Goal: Task Accomplishment & Management: Manage account settings

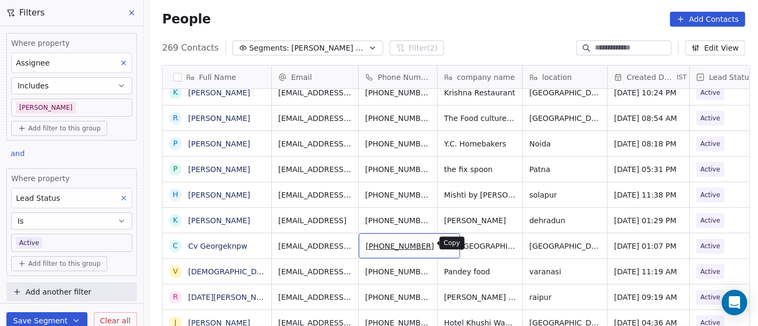
click at [440, 244] on button "grid" at bounding box center [446, 244] width 13 height 13
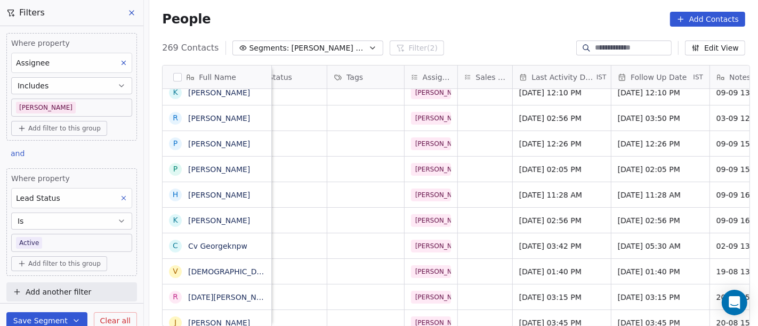
scroll to position [0, 480]
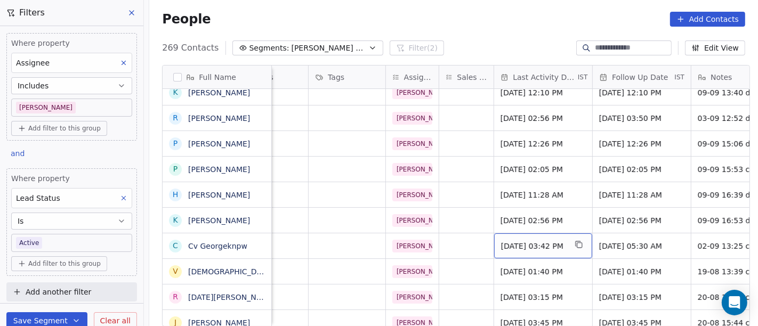
click at [521, 243] on span "Sep 02, 2025 03:42 PM" at bounding box center [533, 246] width 65 height 11
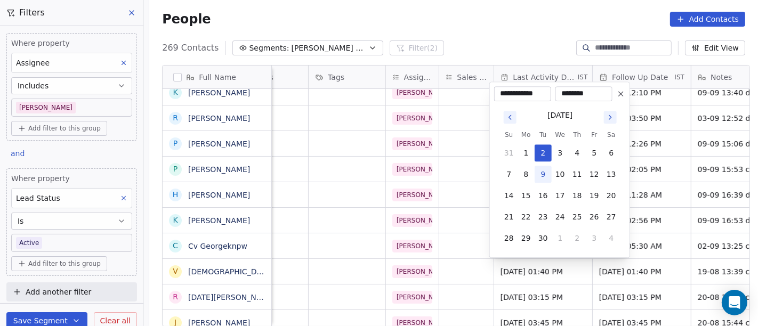
click at [542, 174] on button "9" at bounding box center [542, 174] width 17 height 17
type input "**********"
click at [542, 47] on html "On2Cook India Pvt. Ltd. Contacts People Marketing Workflows Campaigns Sales Pip…" at bounding box center [379, 163] width 758 height 326
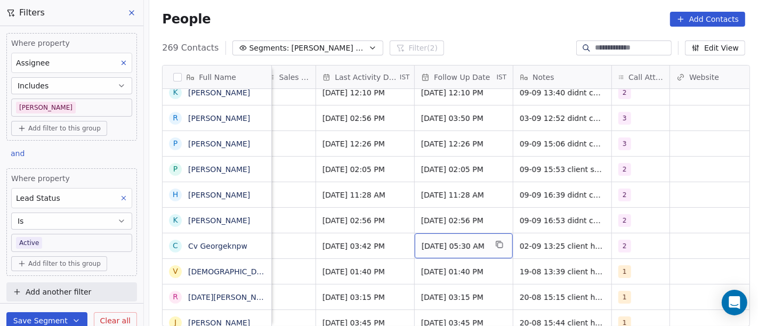
scroll to position [0, 658]
click at [460, 243] on span "09/09/2025 05:30 AM" at bounding box center [453, 246] width 65 height 11
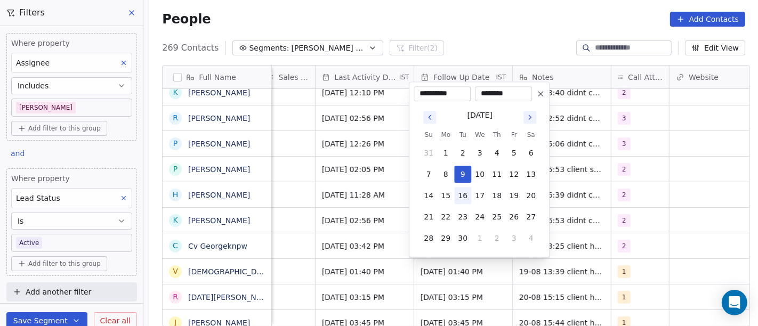
click at [461, 192] on button "16" at bounding box center [462, 195] width 17 height 17
type input "**********"
click at [513, 21] on html "On2Cook India Pvt. Ltd. Contacts People Marketing Workflows Campaigns Sales Pip…" at bounding box center [379, 163] width 758 height 326
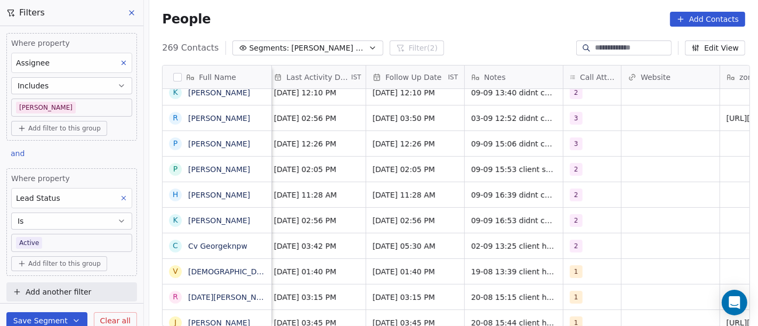
scroll to position [0, 706]
click at [583, 246] on div "2" at bounding box center [582, 246] width 25 height 13
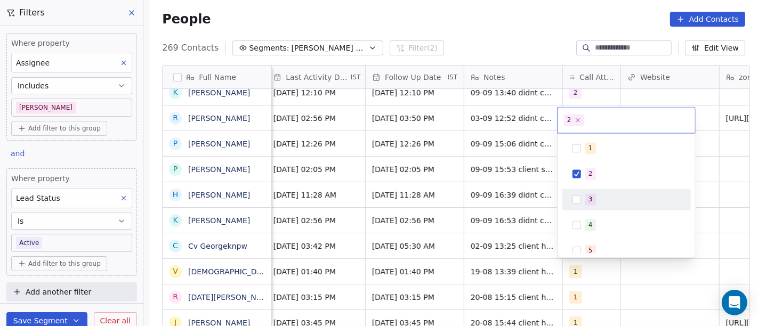
click at [592, 197] on span "3" at bounding box center [590, 199] width 11 height 12
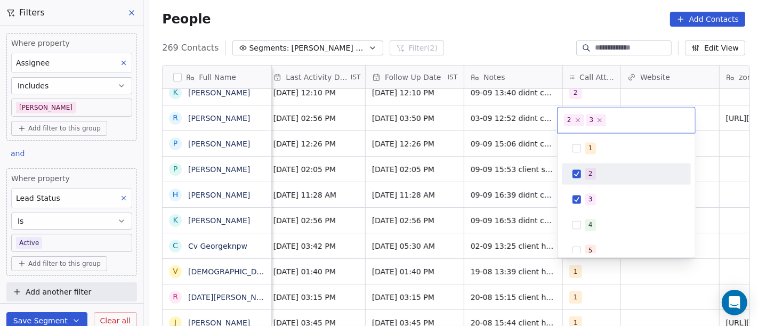
click at [592, 168] on span "2" at bounding box center [590, 174] width 11 height 12
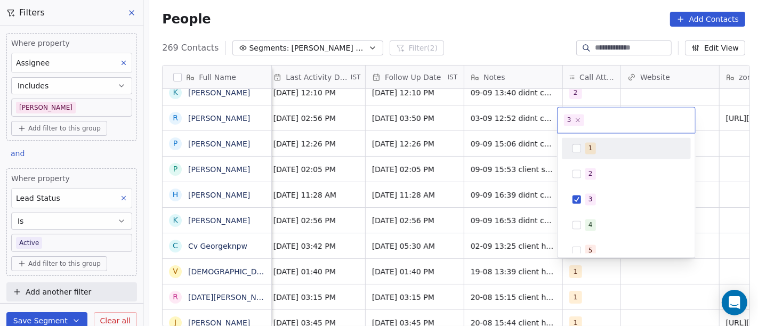
click at [523, 25] on html "On2Cook India Pvt. Ltd. Contacts People Marketing Workflows Campaigns Sales Pip…" at bounding box center [379, 163] width 758 height 326
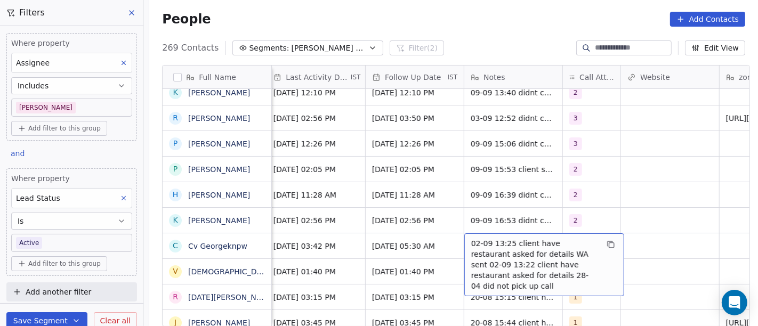
click at [488, 252] on span "02-09 13:25 client have restaurant asked for details WA sent 02-09 13:22 client…" at bounding box center [534, 264] width 127 height 53
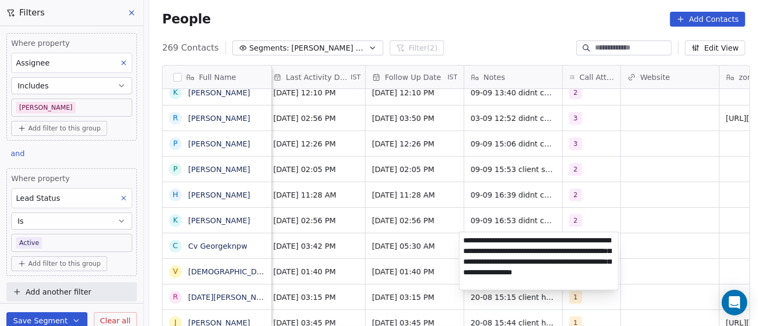
type textarea "**********"
click at [654, 191] on html "On2Cook India Pvt. Ltd. Contacts People Marketing Workflows Campaigns Sales Pip…" at bounding box center [379, 163] width 758 height 326
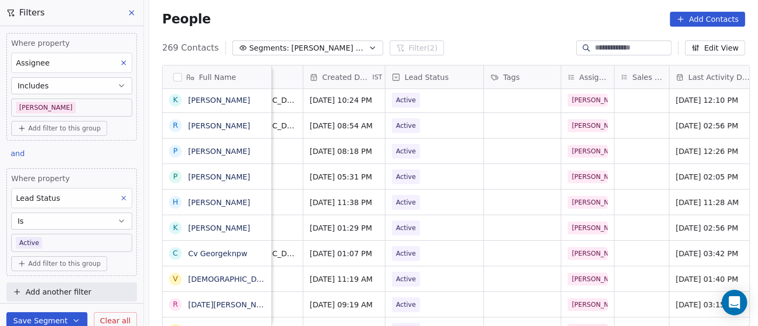
scroll to position [0, 304]
click at [402, 254] on span "Active" at bounding box center [407, 253] width 20 height 11
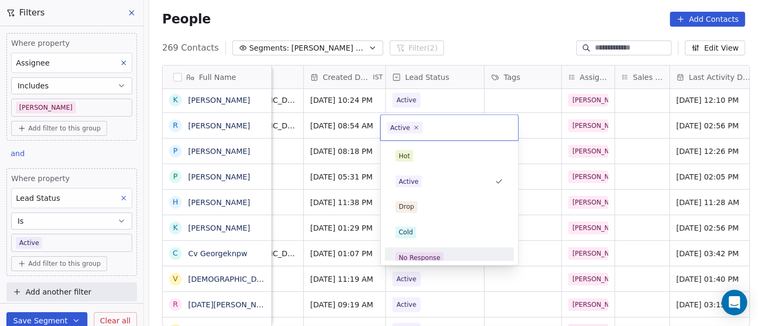
click at [430, 262] on div "Hot Active Drop Cold No Response Onsite Demo RSP (Distributor) Converted Duplic…" at bounding box center [448, 203] width 137 height 124
click at [432, 253] on span "No Response" at bounding box center [419, 259] width 48 height 12
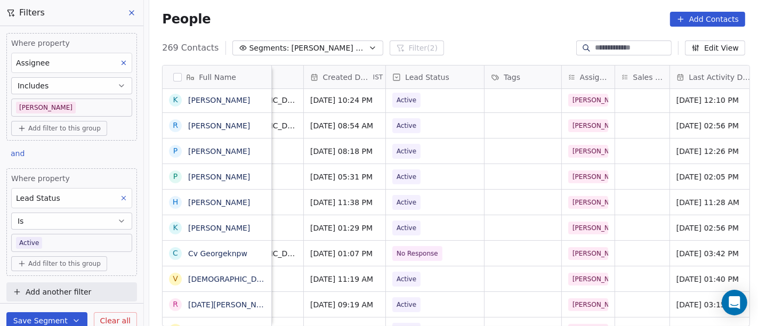
click at [467, 22] on div "People Add Contacts" at bounding box center [453, 19] width 583 height 15
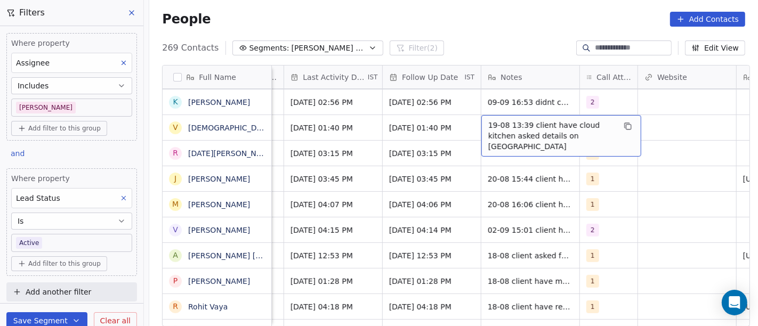
scroll to position [0, 690]
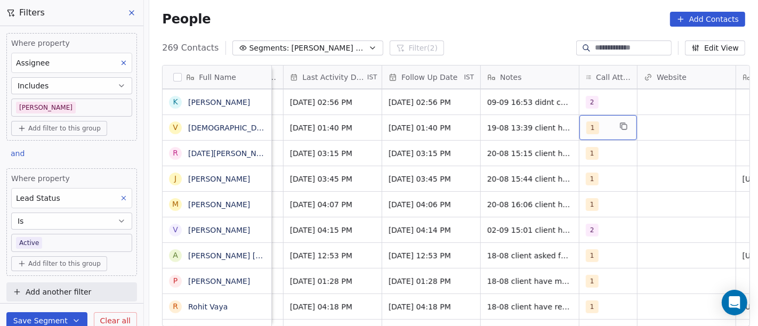
click at [603, 132] on div "1" at bounding box center [598, 127] width 25 height 13
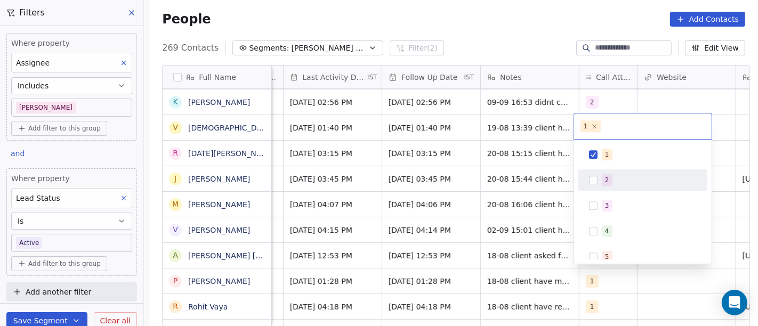
click at [605, 181] on div "2" at bounding box center [607, 180] width 4 height 10
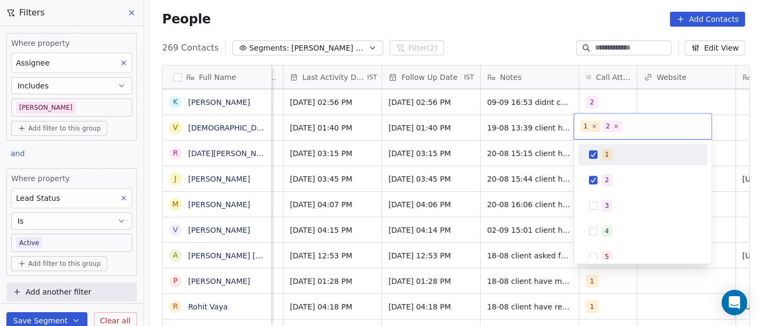
click at [602, 160] on div "1" at bounding box center [649, 155] width 95 height 12
click at [436, 130] on html "On2Cook India Pvt. Ltd. Contacts People Marketing Workflows Campaigns Sales Pip…" at bounding box center [379, 163] width 758 height 326
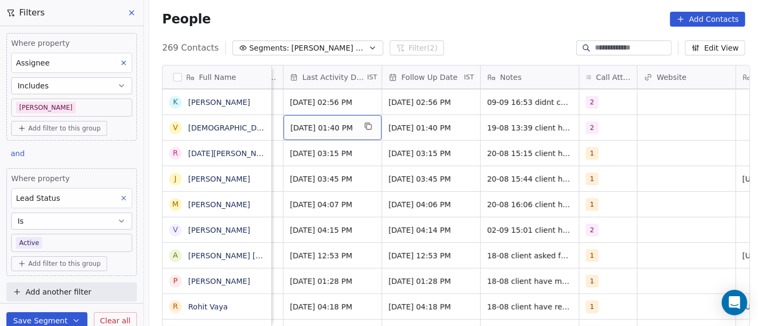
click at [310, 131] on span "Aug 19, 2025 01:40 PM" at bounding box center [322, 128] width 65 height 11
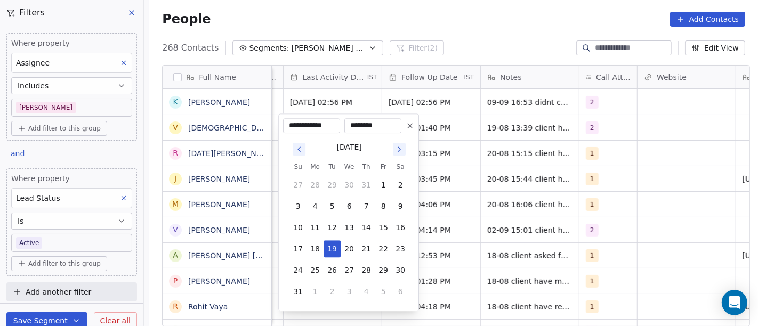
click at [397, 148] on icon "Go to next month" at bounding box center [399, 149] width 9 height 9
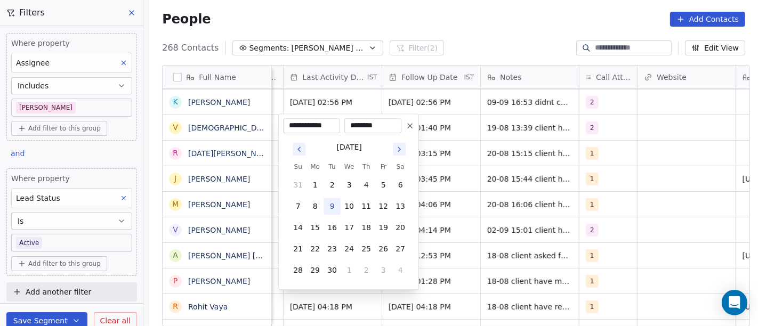
click at [335, 209] on button "9" at bounding box center [331, 206] width 17 height 17
type input "**********"
click at [489, 153] on html "On2Cook India Pvt. Ltd. Contacts People Marketing Workflows Campaigns Sales Pip…" at bounding box center [379, 163] width 758 height 326
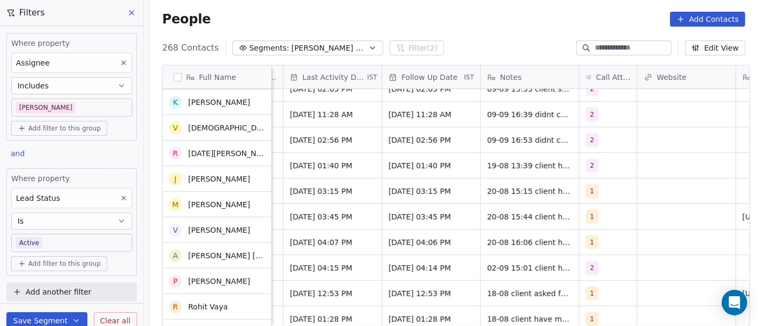
scroll to position [243, 0]
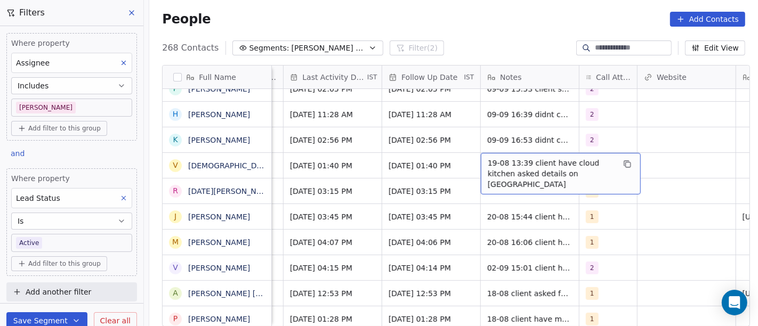
click at [523, 169] on span "19-08 13:39 client have cloud kitchen asked details on WA" at bounding box center [551, 174] width 127 height 32
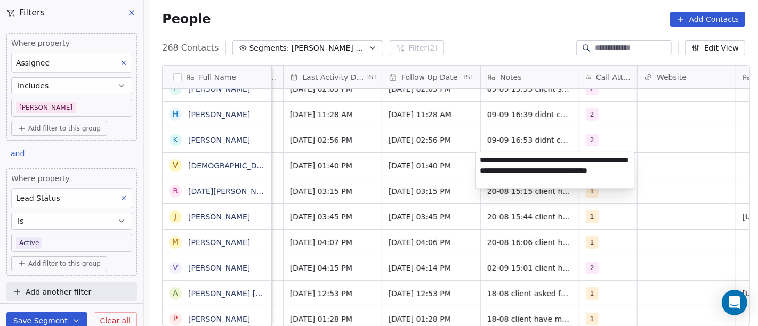
type textarea "**********"
click at [624, 209] on html "On2Cook India Pvt. Ltd. Contacts People Marketing Workflows Campaigns Sales Pip…" at bounding box center [379, 163] width 758 height 326
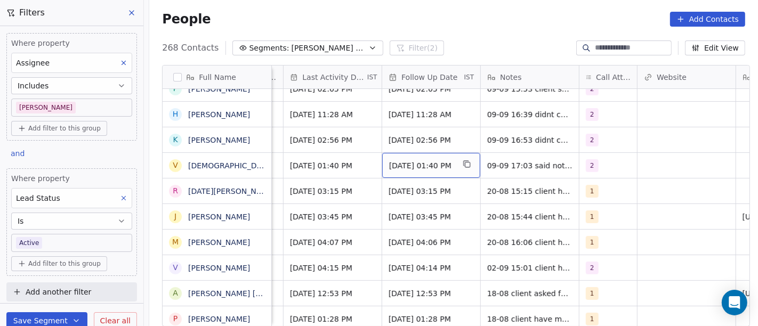
click at [419, 168] on span "26/08/2025 01:40 PM" at bounding box center [421, 165] width 65 height 11
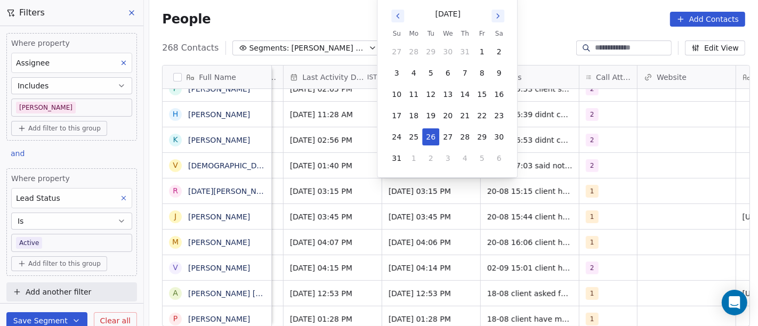
drag, startPoint x: 535, startPoint y: 206, endPoint x: 469, endPoint y: 201, distance: 66.2
click at [535, 207] on html "On2Cook India Pvt. Ltd. Contacts People Marketing Workflows Campaigns Sales Pip…" at bounding box center [379, 163] width 758 height 326
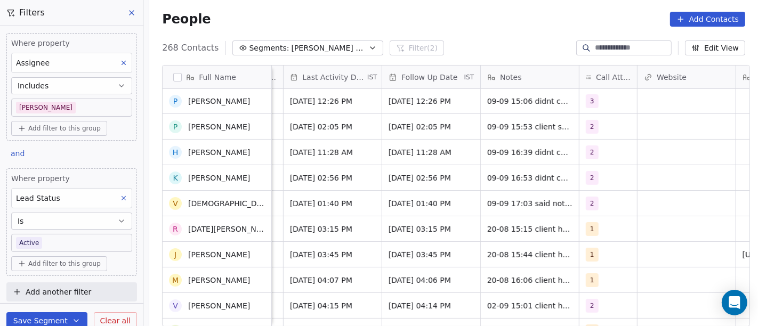
scroll to position [199, 0]
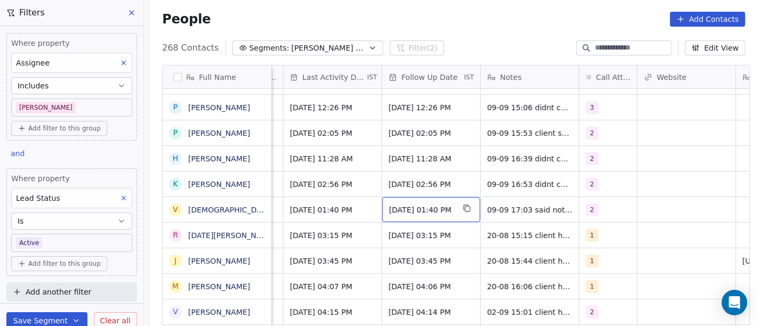
click at [419, 212] on span "26/08/2025 01:40 PM" at bounding box center [421, 210] width 65 height 11
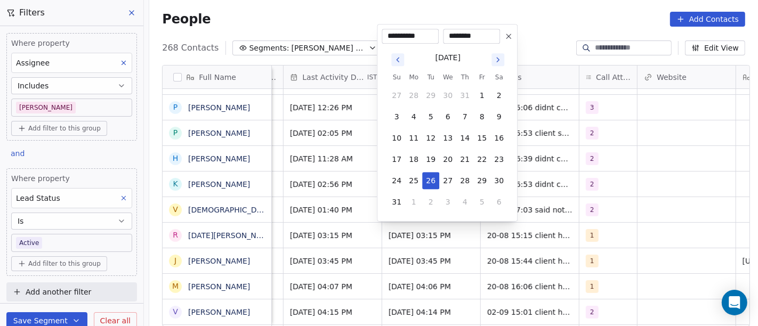
click at [512, 33] on icon at bounding box center [508, 36] width 9 height 9
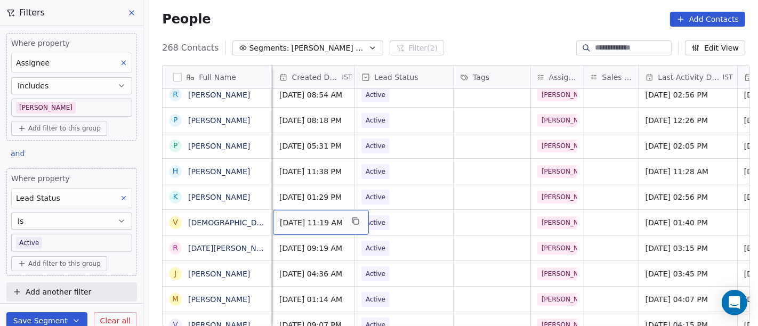
scroll to position [0, 335]
click at [401, 217] on span "Active" at bounding box center [394, 222] width 65 height 15
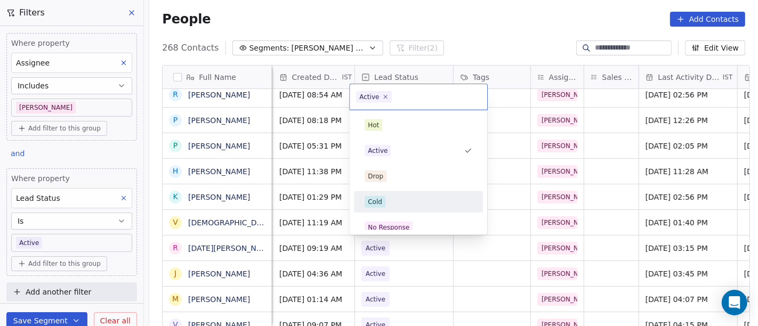
click at [404, 201] on div "Cold" at bounding box center [418, 202] width 108 height 12
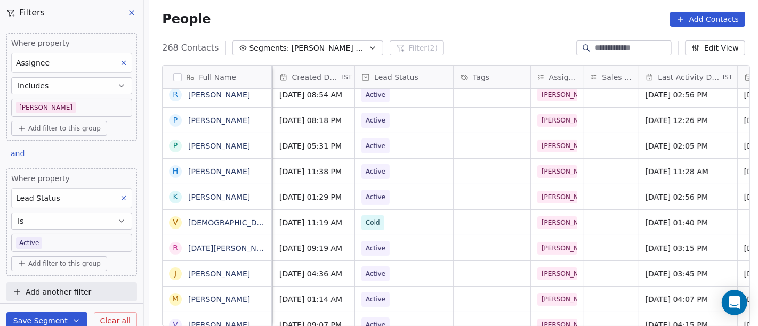
click at [467, 22] on div "People Add Contacts" at bounding box center [453, 19] width 583 height 15
